Goal: Task Accomplishment & Management: Complete application form

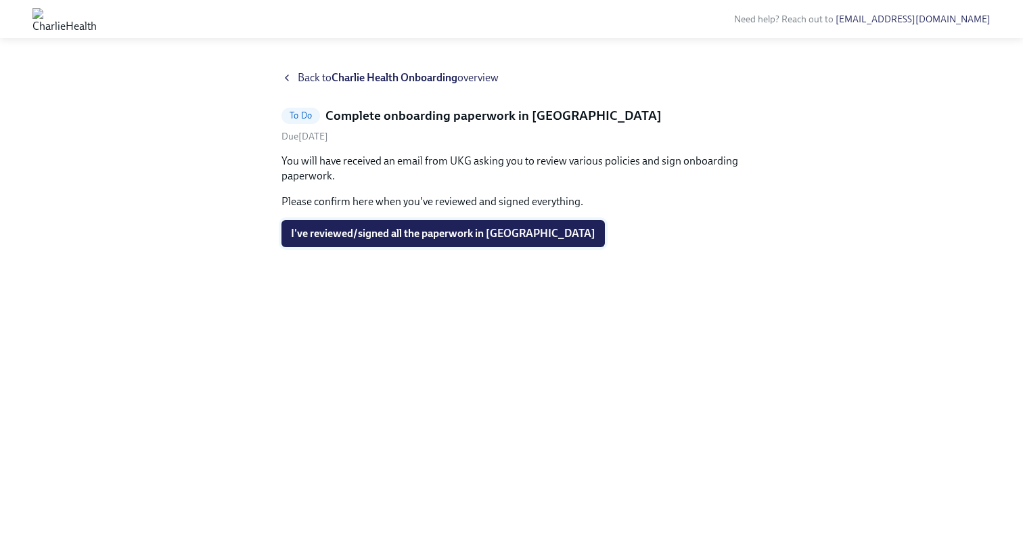
click at [503, 240] on button "I've reviewed/signed all the paperwork in [GEOGRAPHIC_DATA]" at bounding box center [444, 233] width 324 height 27
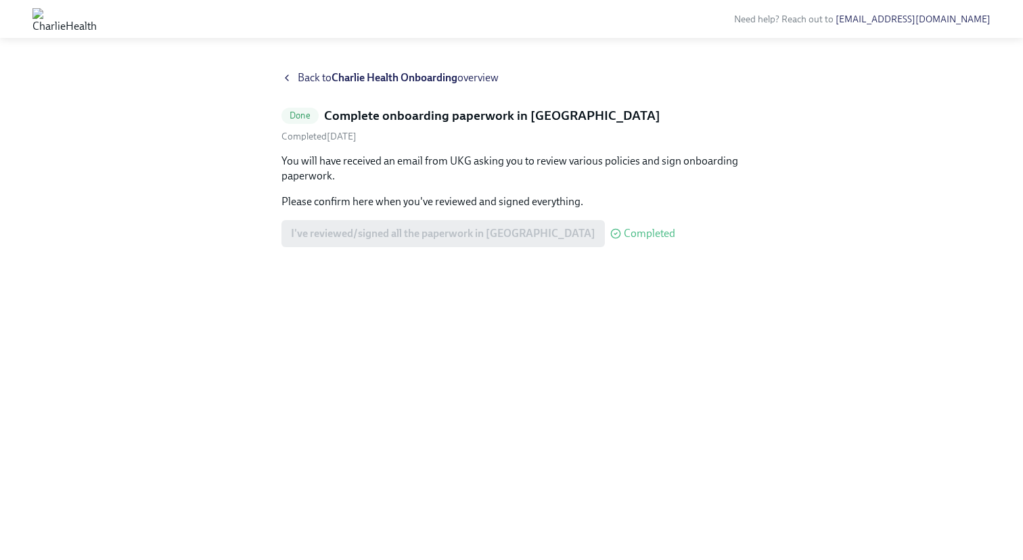
click at [289, 79] on icon at bounding box center [287, 77] width 11 height 11
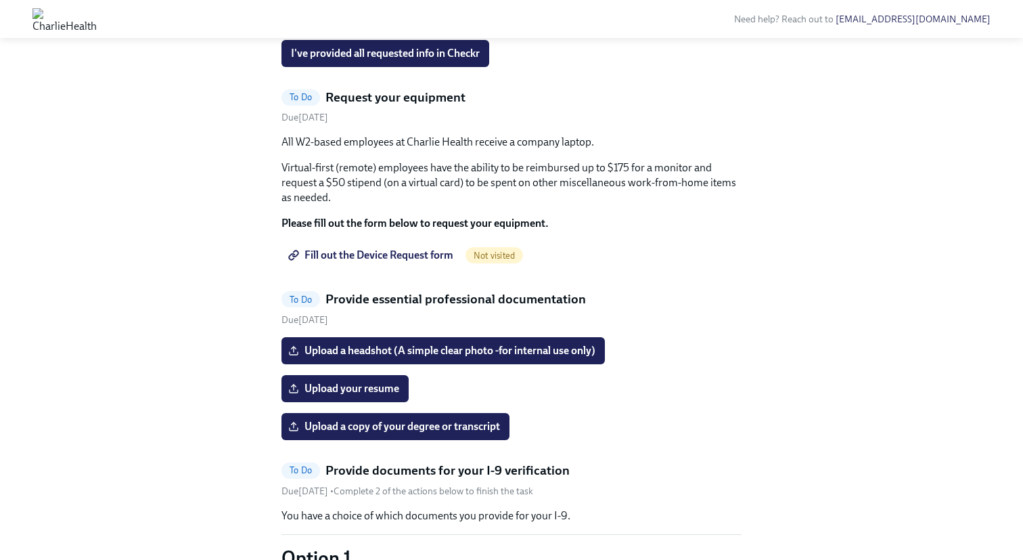
scroll to position [694, 0]
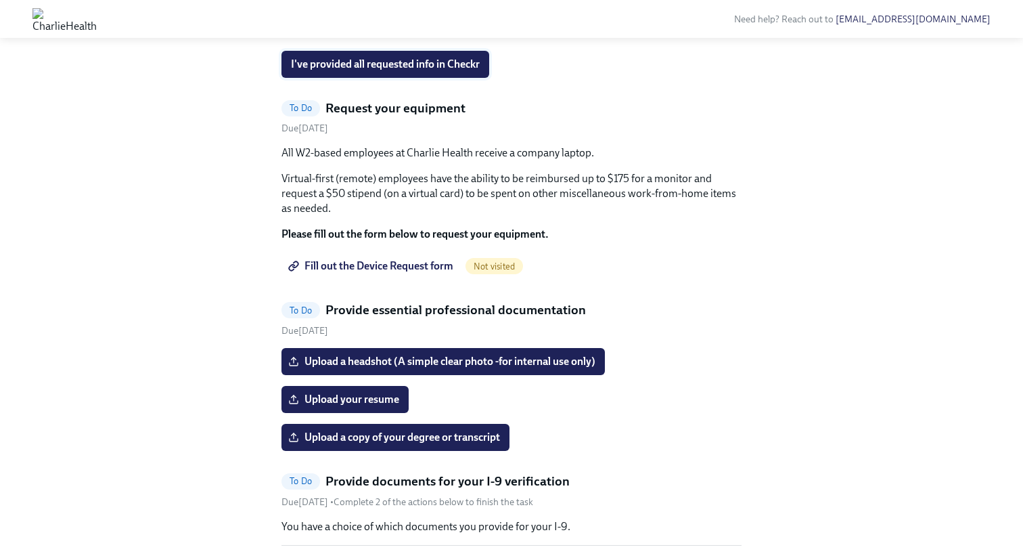
click at [373, 71] on span "I've provided all requested info in Checkr" at bounding box center [385, 65] width 189 height 14
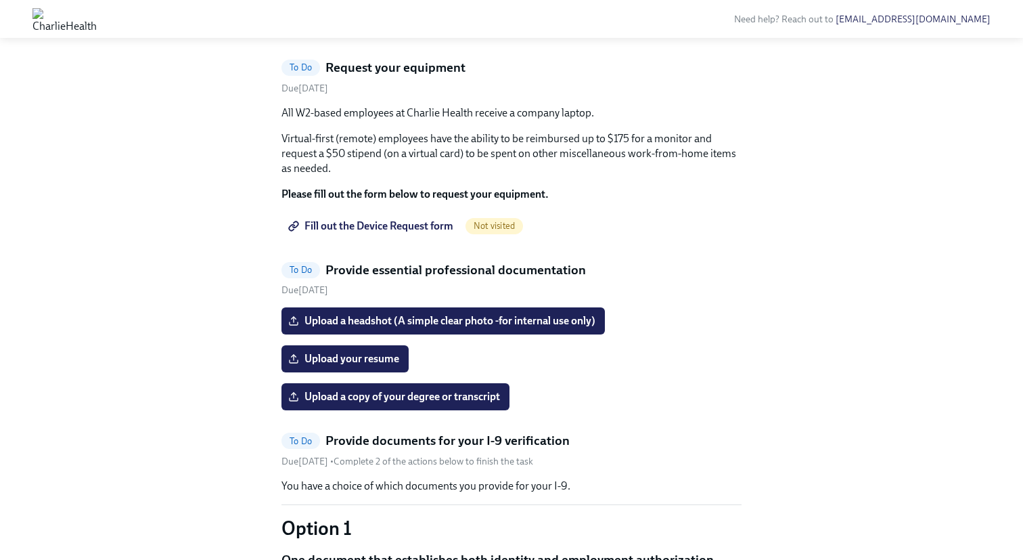
scroll to position [560, 0]
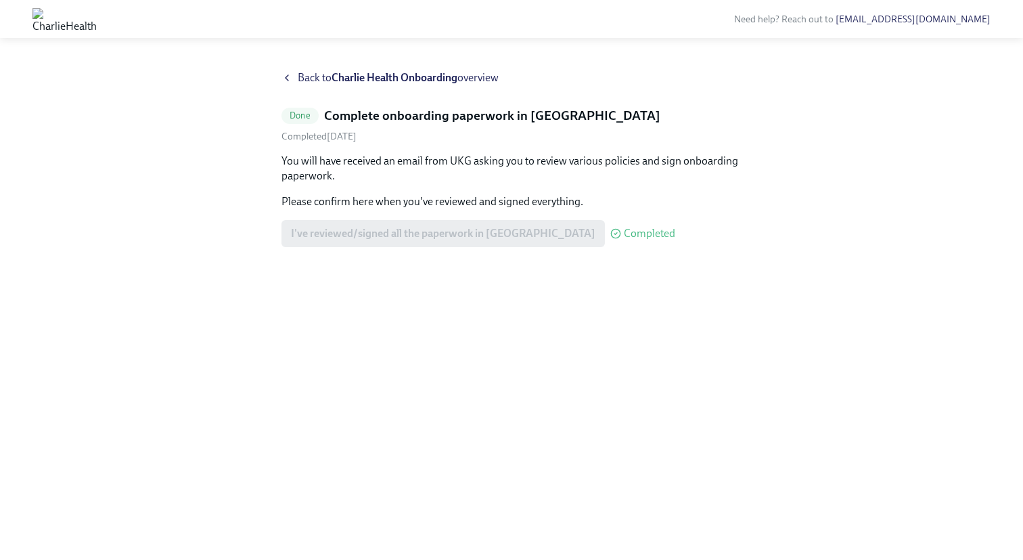
click at [470, 238] on div "I've reviewed/signed all the paperwork in [GEOGRAPHIC_DATA] Completed" at bounding box center [479, 233] width 394 height 27
click at [389, 76] on strong "Charlie Health Onboarding" at bounding box center [395, 77] width 126 height 13
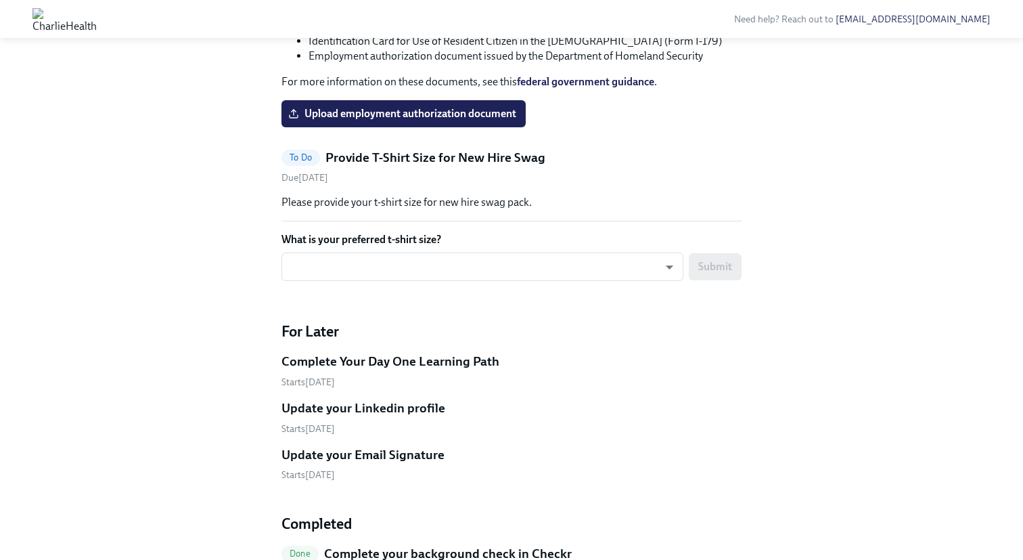
scroll to position [2150, 0]
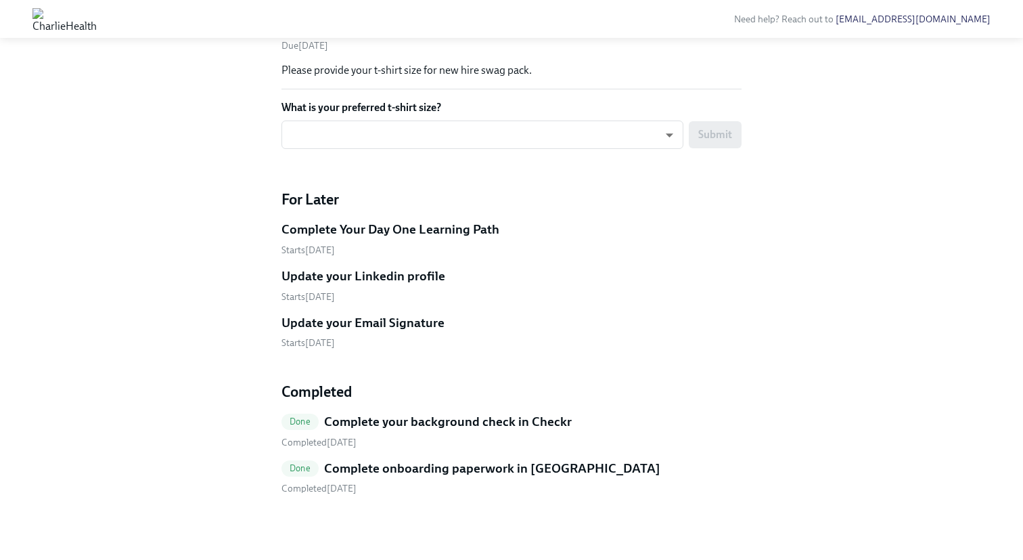
click at [409, 468] on h5 "Complete onboarding paperwork in [GEOGRAPHIC_DATA]" at bounding box center [492, 469] width 336 height 18
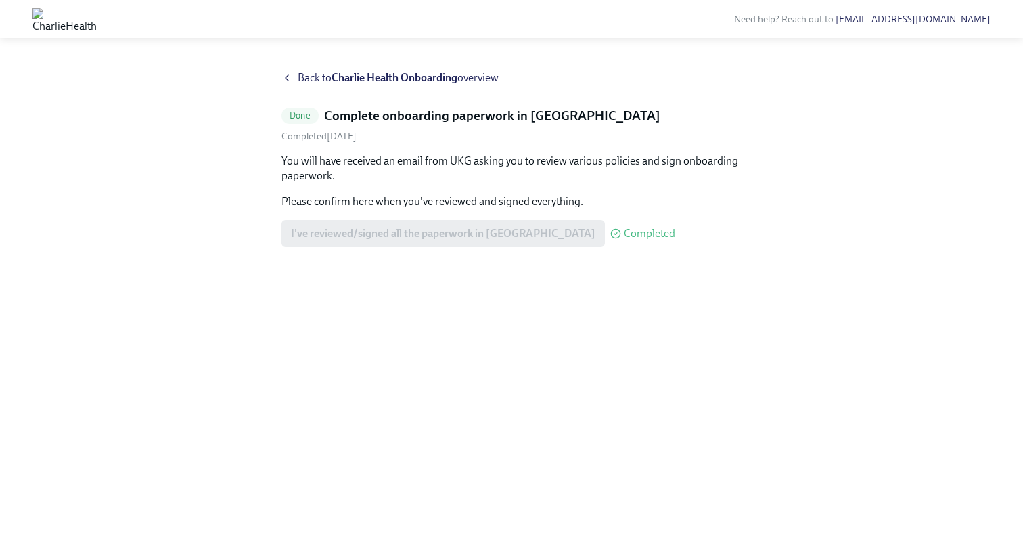
click at [296, 83] on div "Back to Charlie Health Onboarding overview" at bounding box center [512, 77] width 460 height 15
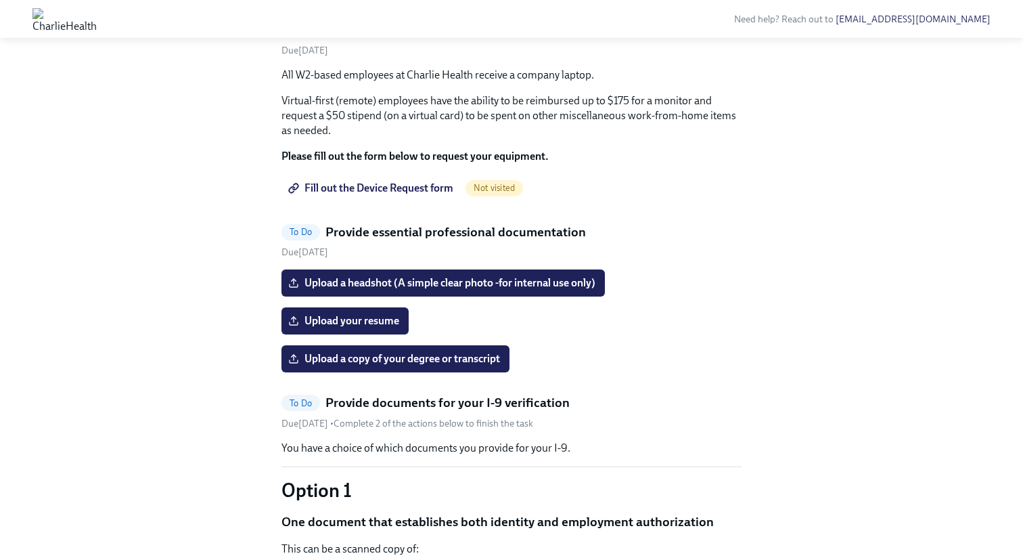
scroll to position [619, 0]
